Goal: Information Seeking & Learning: Learn about a topic

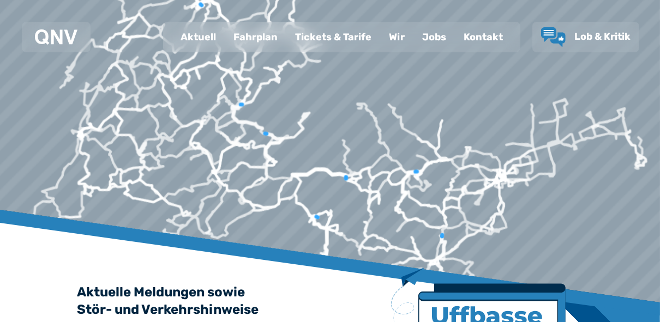
click at [252, 44] on div "Fahrplan" at bounding box center [256, 37] width 62 height 28
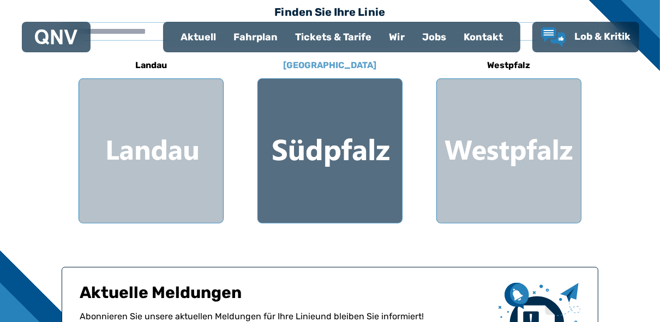
scroll to position [349, 0]
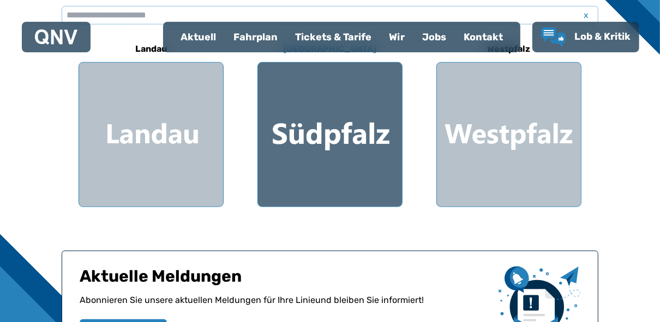
click at [318, 141] on div at bounding box center [330, 135] width 144 height 144
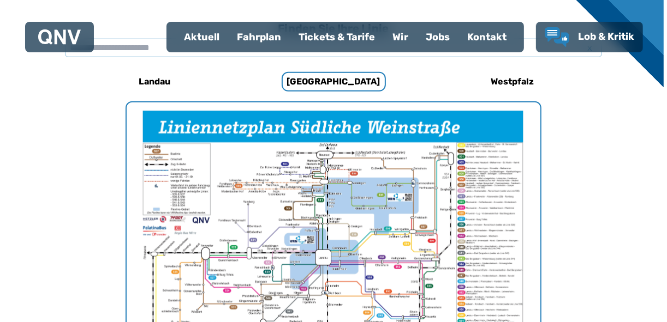
scroll to position [336, 0]
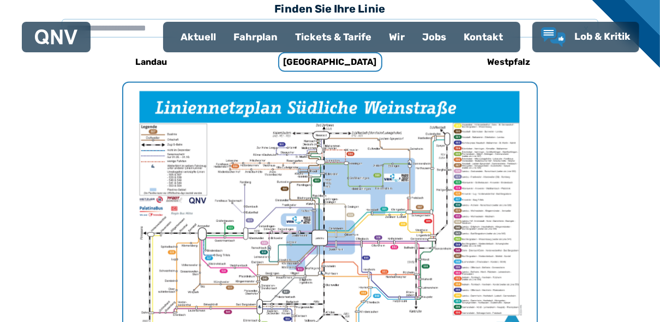
click at [355, 234] on img "1 von 1" at bounding box center [330, 229] width 414 height 292
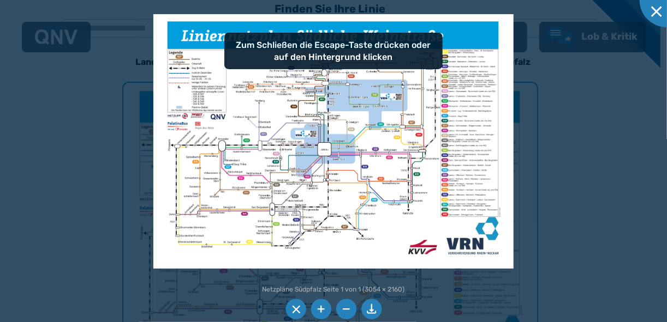
click at [355, 234] on img at bounding box center [333, 141] width 360 height 255
click at [319, 311] on li at bounding box center [320, 310] width 21 height 21
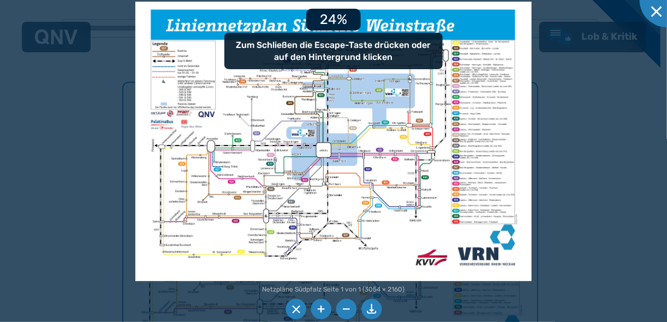
click at [319, 311] on li at bounding box center [320, 310] width 21 height 21
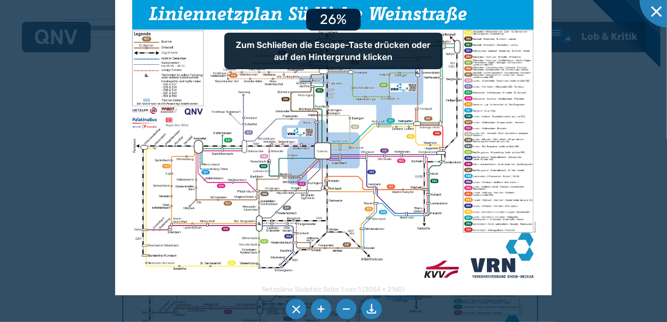
click at [319, 311] on li at bounding box center [320, 310] width 21 height 21
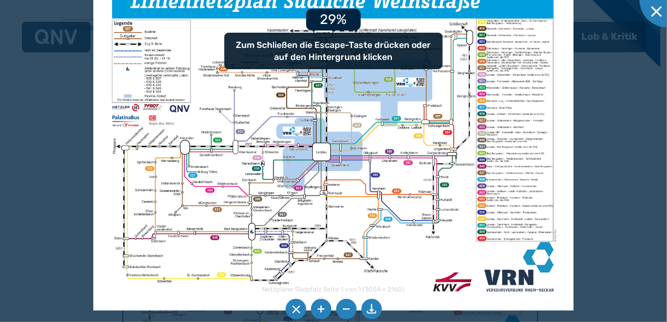
click at [319, 311] on li at bounding box center [320, 310] width 21 height 21
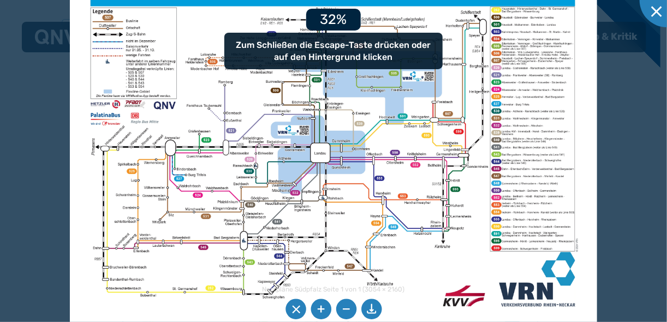
click at [319, 311] on li at bounding box center [320, 310] width 21 height 21
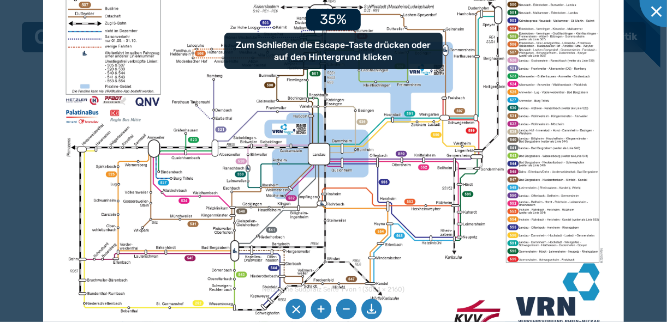
click at [319, 312] on li at bounding box center [320, 310] width 21 height 21
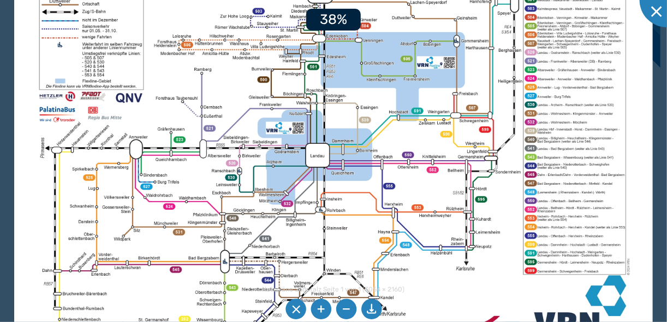
click at [319, 312] on li at bounding box center [320, 310] width 21 height 21
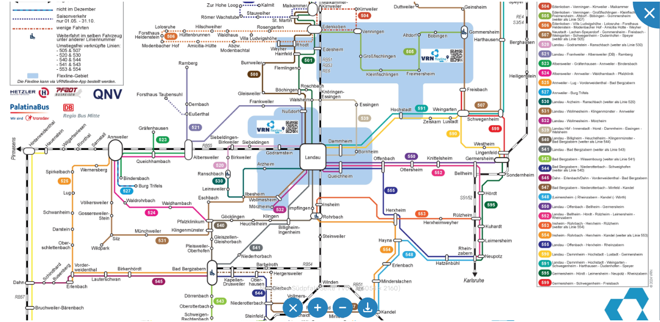
scroll to position [349, 0]
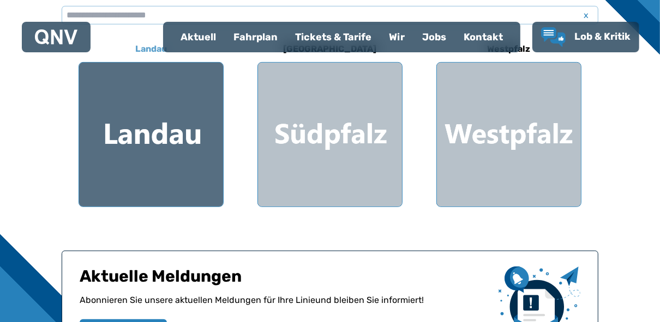
click at [192, 136] on div at bounding box center [151, 135] width 144 height 144
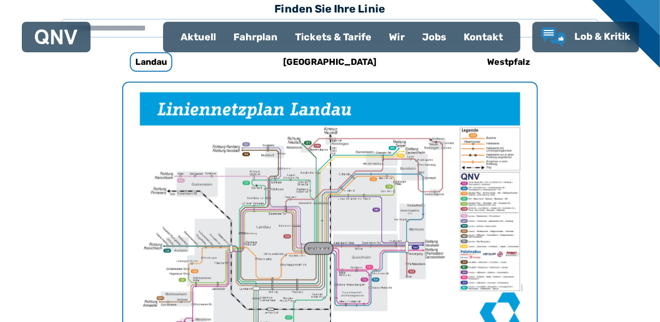
scroll to position [249, 0]
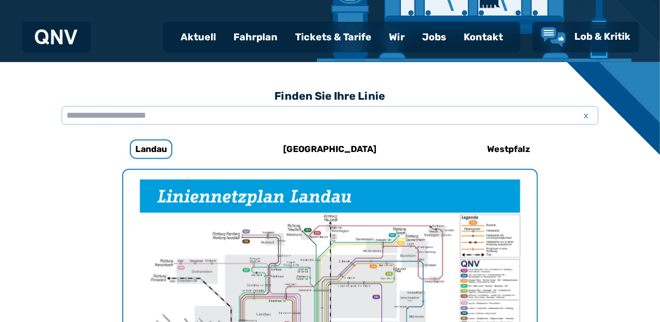
scroll to position [349, 0]
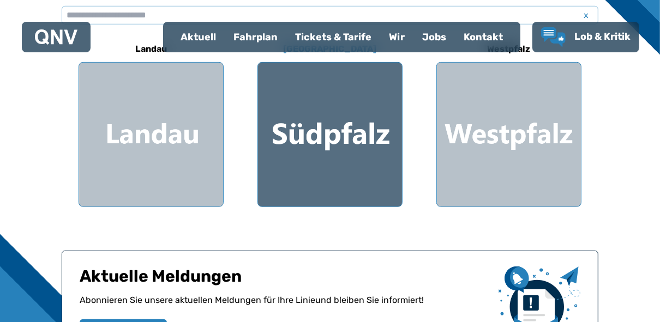
click at [300, 142] on div at bounding box center [330, 135] width 144 height 144
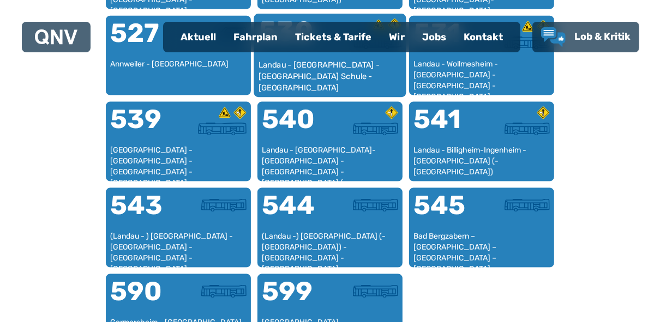
scroll to position [1078, 0]
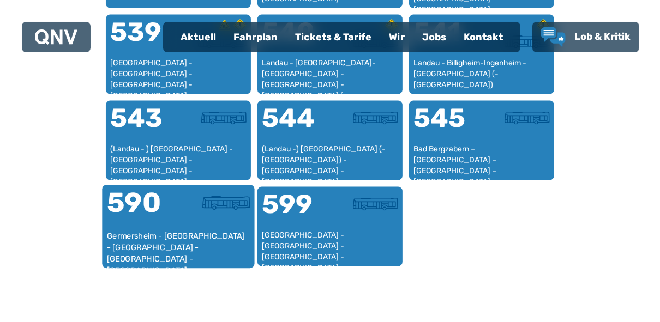
click at [162, 236] on div "Germersheim - [GEOGRAPHIC_DATA] - [GEOGRAPHIC_DATA] - [GEOGRAPHIC_DATA] - [GEOG…" at bounding box center [179, 247] width 144 height 33
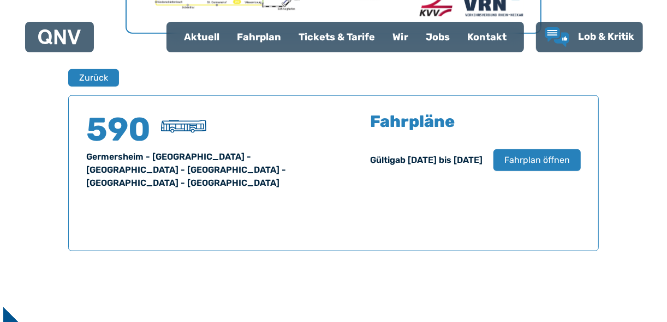
scroll to position [719, 0]
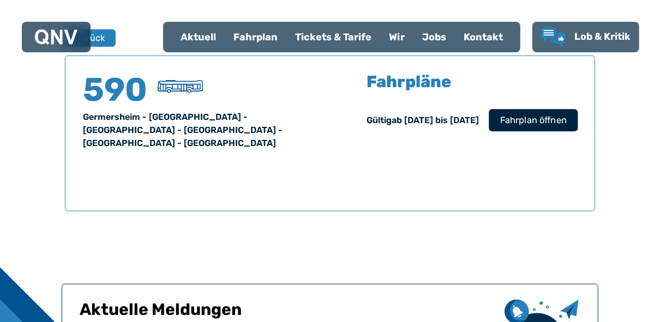
click at [527, 127] on button "Fahrplan öffnen" at bounding box center [533, 120] width 89 height 22
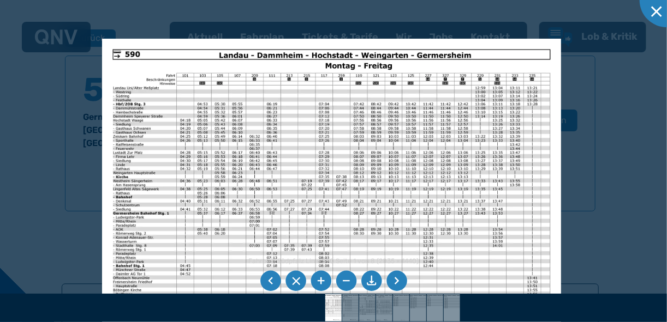
click at [397, 285] on li at bounding box center [396, 281] width 21 height 21
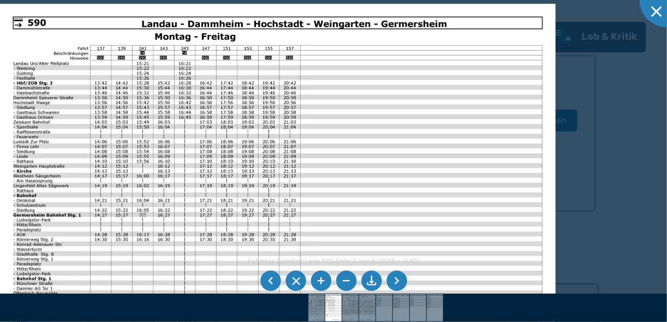
click at [397, 285] on li at bounding box center [396, 281] width 21 height 21
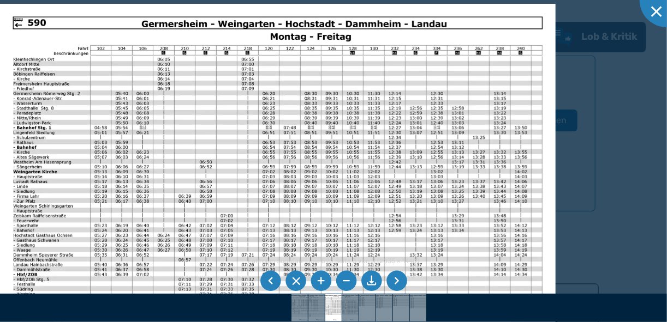
click at [397, 285] on li at bounding box center [396, 281] width 21 height 21
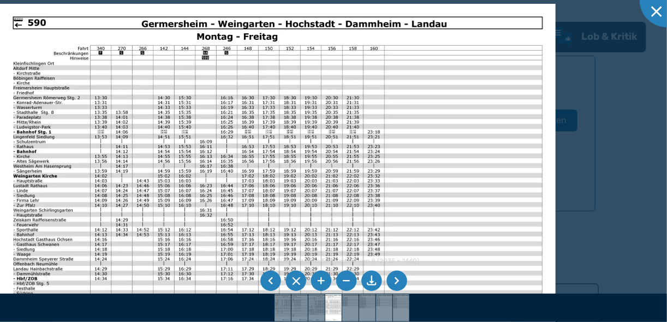
click at [397, 285] on li at bounding box center [396, 281] width 21 height 21
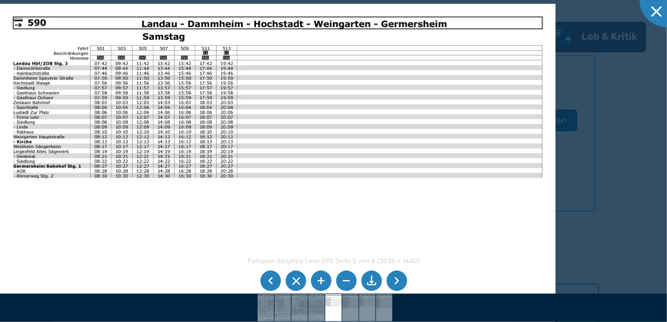
click at [402, 279] on li at bounding box center [396, 281] width 21 height 21
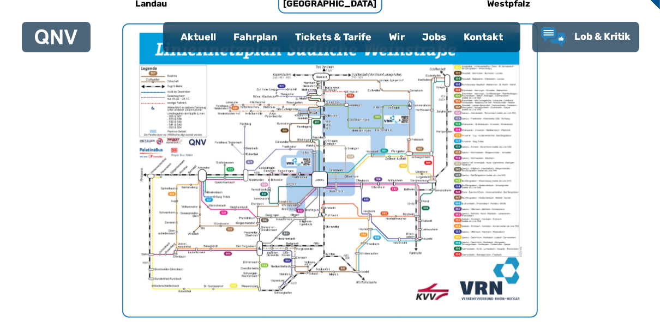
scroll to position [467, 0]
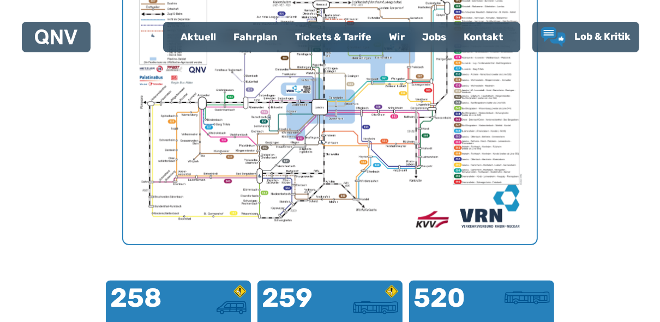
click at [457, 171] on img "1 von 1" at bounding box center [330, 98] width 414 height 292
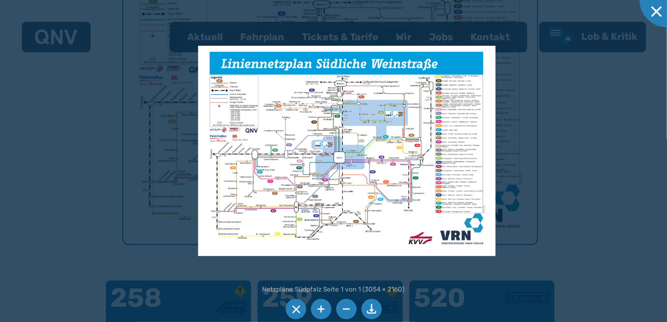
click at [144, 145] on div at bounding box center [333, 161] width 667 height 322
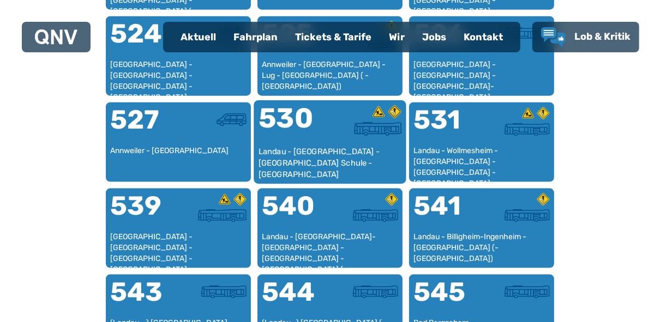
scroll to position [904, 0]
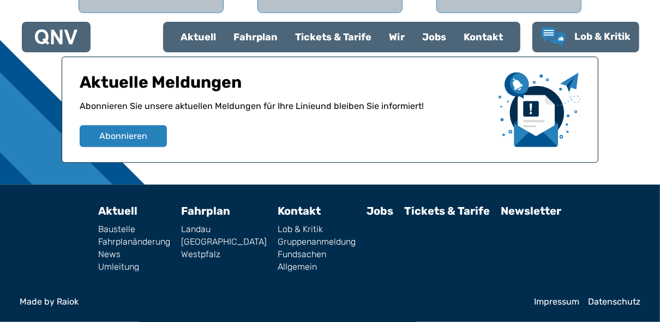
scroll to position [349, 0]
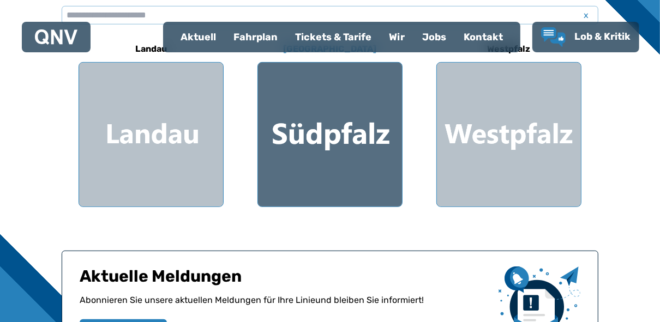
click at [337, 144] on div at bounding box center [330, 135] width 144 height 144
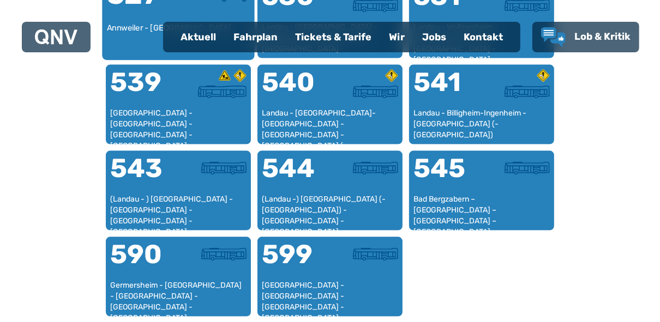
scroll to position [991, 0]
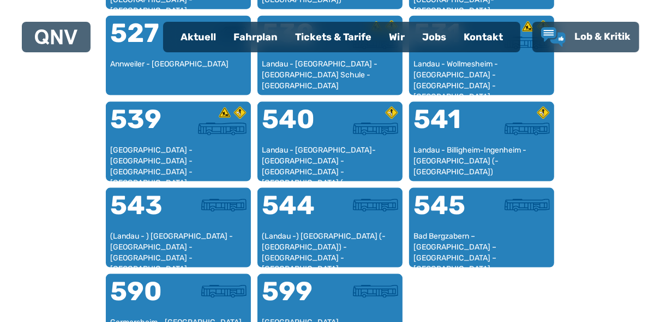
scroll to position [349, 0]
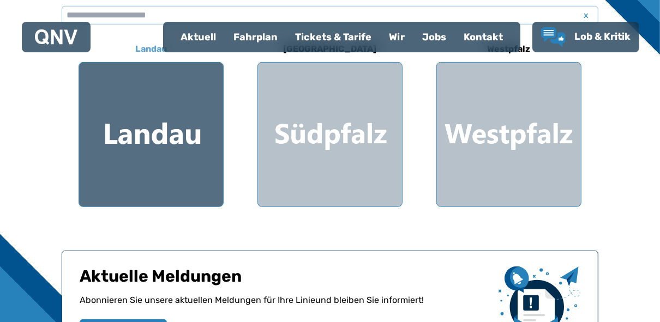
click at [161, 136] on div at bounding box center [151, 135] width 144 height 144
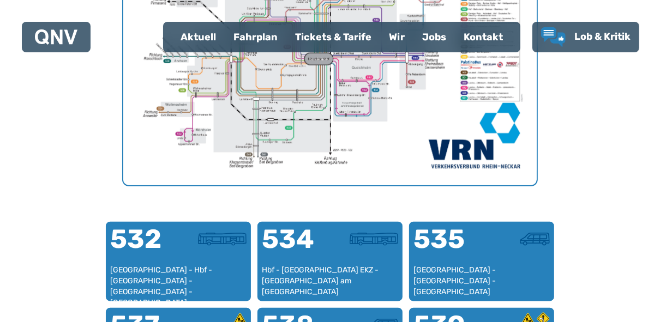
scroll to position [511, 0]
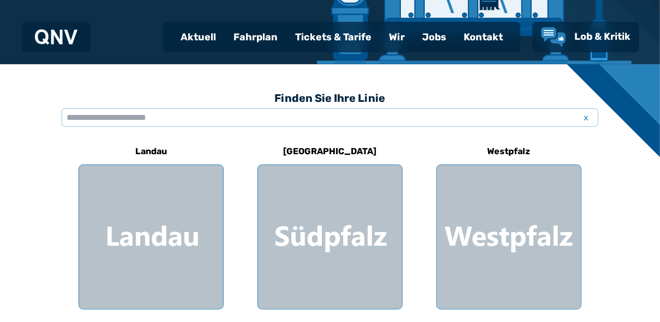
scroll to position [262, 0]
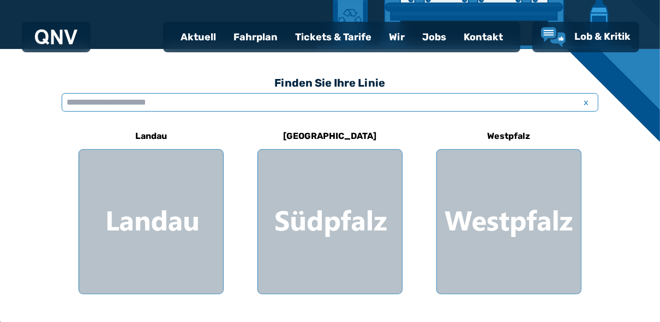
click at [158, 98] on input "text" at bounding box center [330, 102] width 537 height 19
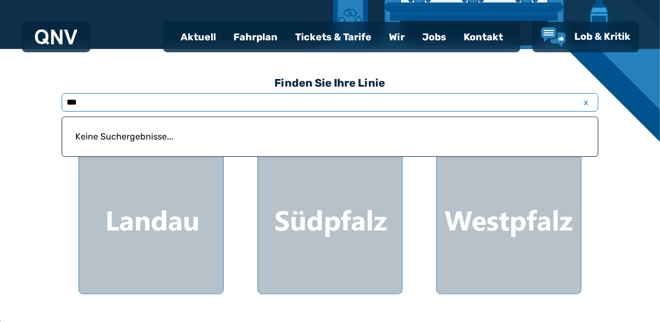
click at [117, 105] on input "***" at bounding box center [330, 102] width 537 height 19
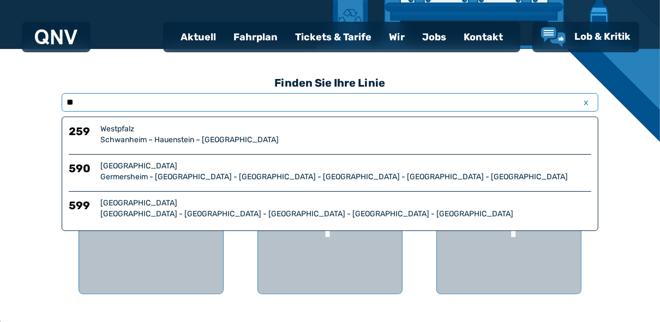
type input "**"
